Goal: Navigation & Orientation: Go to known website

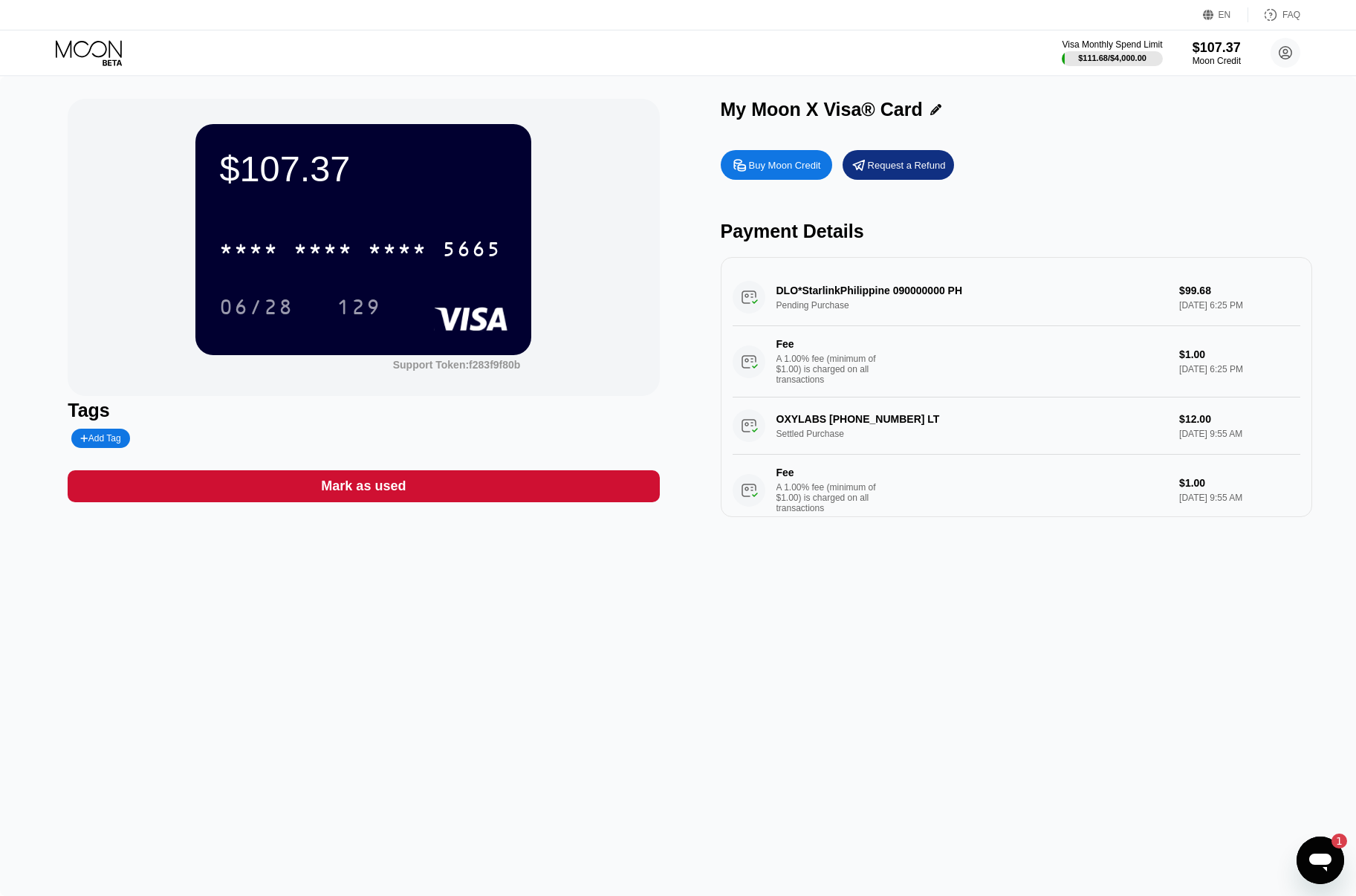
click at [806, 637] on div "$107.37 * * * * * * * * * * * * 5665 06/28 129 Support Token: f283f9f80b Tags A…" at bounding box center [678, 487] width 1356 height 820
click at [87, 47] on icon at bounding box center [90, 53] width 69 height 26
